Goal: Task Accomplishment & Management: Manage account settings

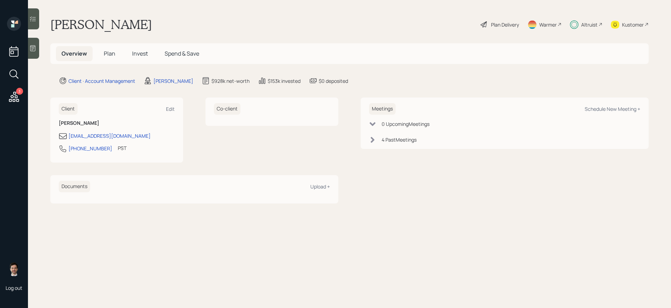
click at [115, 52] on h5 "Plan" at bounding box center [109, 53] width 23 height 15
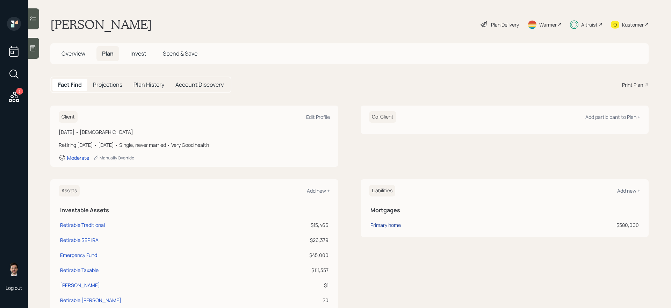
click at [378, 225] on div "Primary home" at bounding box center [386, 224] width 30 height 7
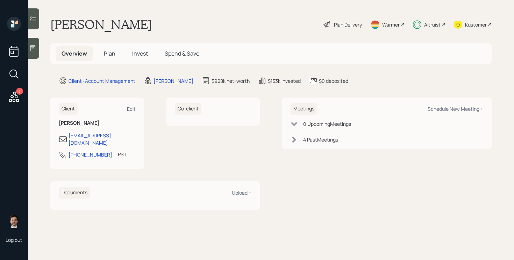
click at [139, 53] on span "Invest" at bounding box center [140, 54] width 16 height 8
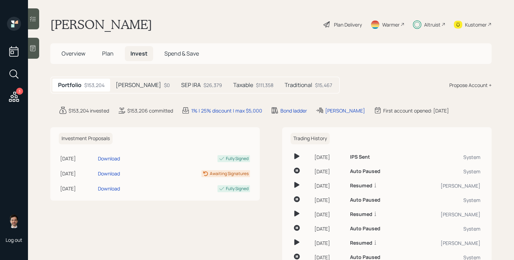
click at [105, 51] on span "Plan" at bounding box center [108, 54] width 12 height 8
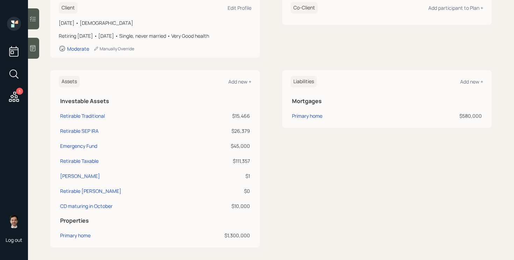
scroll to position [114, 0]
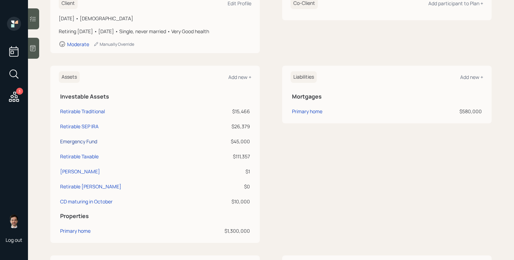
click at [92, 141] on div "Emergency Fund" at bounding box center [78, 141] width 37 height 7
select select "emergency_fund"
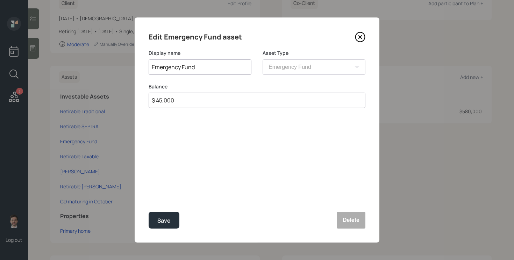
click at [361, 34] on icon at bounding box center [360, 37] width 10 height 10
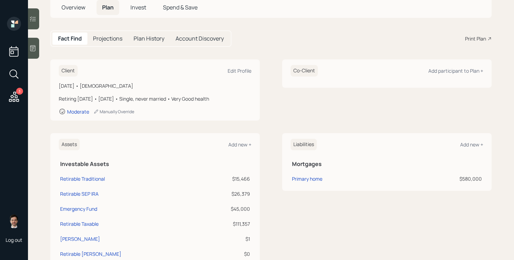
scroll to position [21, 0]
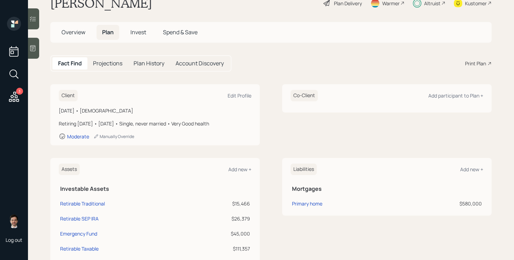
click at [246, 164] on div "Assets Add new +" at bounding box center [155, 170] width 193 height 12
click at [240, 167] on div "Add new +" at bounding box center [239, 169] width 23 height 7
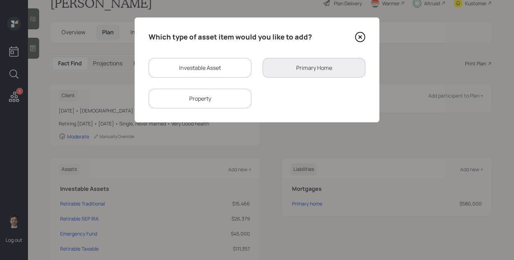
click at [204, 55] on div "Which type of asset item would you like to add? Investable Asset Primary Home P…" at bounding box center [257, 69] width 245 height 105
click at [196, 65] on div "Investable Asset" at bounding box center [200, 68] width 103 height 20
select select "taxable"
select select "balanced"
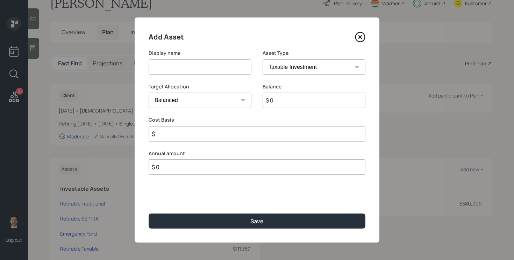
click at [189, 69] on input at bounding box center [200, 66] width 103 height 15
type input "Excess cash to invest"
type input "$ 20,000"
click at [149, 214] on button "Save" at bounding box center [257, 221] width 217 height 15
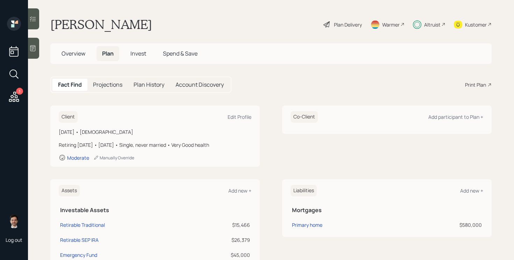
click at [143, 49] on h5 "Invest" at bounding box center [138, 53] width 27 height 15
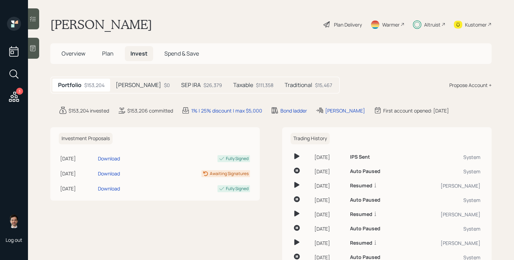
click at [233, 86] on h5 "Taxable" at bounding box center [243, 85] width 20 height 7
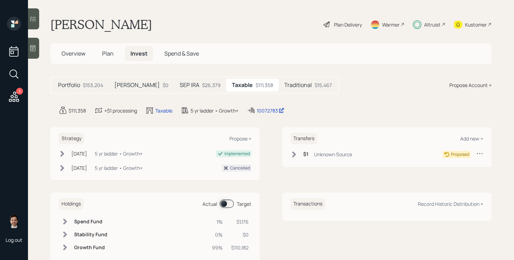
click at [480, 154] on icon at bounding box center [479, 153] width 7 height 7
click at [453, 174] on div "Cancel Transfer" at bounding box center [458, 173] width 50 height 7
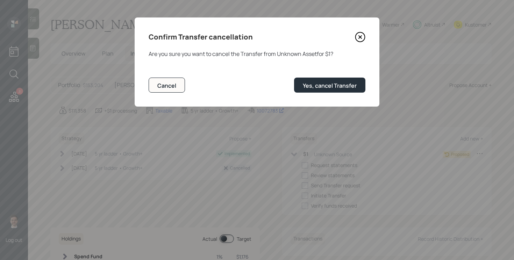
click at [366, 91] on div "Confirm Transfer cancellation Are you sure you want to cancel the Transfer from…" at bounding box center [257, 61] width 245 height 89
click at [335, 91] on button "Yes, cancel Transfer" at bounding box center [329, 85] width 71 height 15
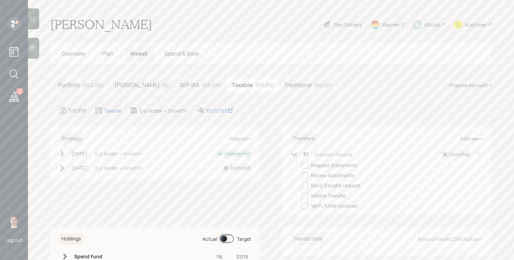
click at [468, 141] on div "Add new +" at bounding box center [471, 138] width 23 height 7
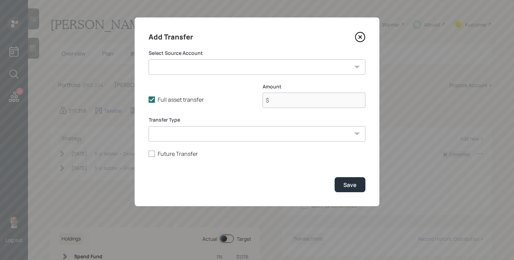
click at [254, 63] on select "Emergency Fund ($45,000 | Emergency Fund) [PERSON_NAME] ($1 | [PERSON_NAME]) CD…" at bounding box center [257, 66] width 217 height 15
select select "62f60f0d-03c8-4491-8fb2-4d88ffba1c93"
click at [149, 59] on select "Emergency Fund ($45,000 | Emergency Fund) [PERSON_NAME] ($1 | [PERSON_NAME]) CD…" at bounding box center [257, 66] width 217 height 15
type input "$ 20,000"
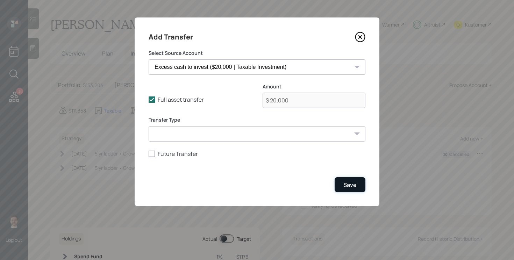
click at [355, 188] on div "Save" at bounding box center [349, 185] width 13 height 8
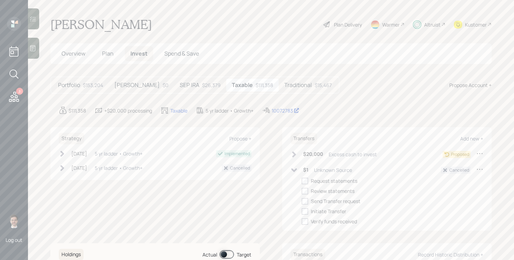
click at [293, 155] on icon at bounding box center [293, 154] width 7 height 7
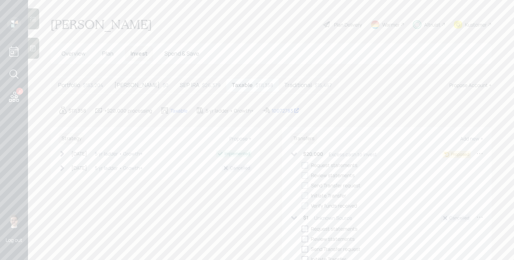
click at [303, 165] on div at bounding box center [305, 165] width 6 height 6
click at [302, 165] on input "checkbox" at bounding box center [301, 165] width 0 height 0
checkbox input "true"
click at [303, 174] on div at bounding box center [305, 175] width 6 height 6
click at [302, 175] on input "checkbox" at bounding box center [301, 175] width 0 height 0
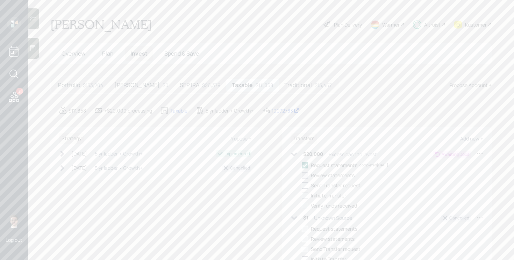
checkbox input "true"
click at [303, 184] on div at bounding box center [305, 185] width 6 height 6
click at [302, 185] on input "checkbox" at bounding box center [301, 185] width 0 height 0
checkbox input "true"
click at [304, 195] on div at bounding box center [305, 196] width 6 height 6
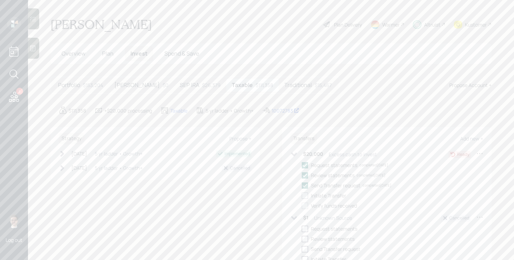
click at [302, 195] on input "checkbox" at bounding box center [301, 195] width 0 height 0
checkbox input "true"
click at [294, 151] on icon at bounding box center [293, 154] width 7 height 7
